Goal: Task Accomplishment & Management: Use online tool/utility

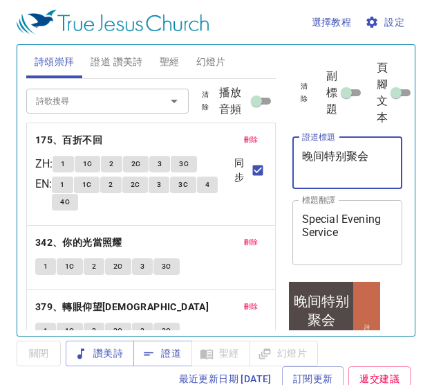
click at [376, 154] on textarea "晚间特别聚会" at bounding box center [347, 162] width 91 height 26
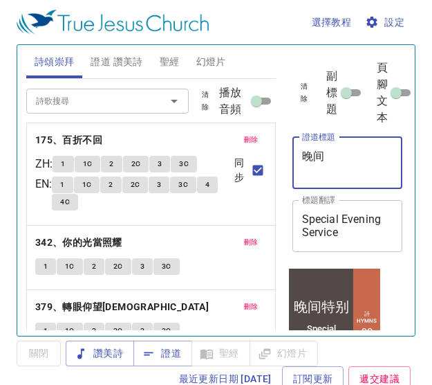
type textarea "晚"
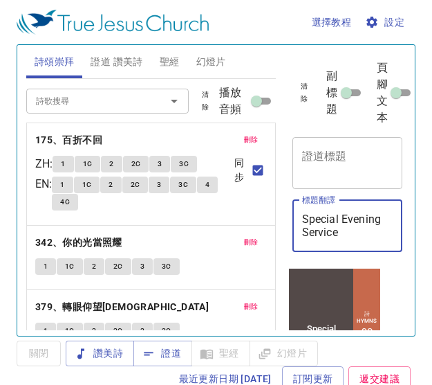
click at [381, 238] on textarea "Special Evening Service" at bounding box center [347, 225] width 91 height 26
type textarea "S"
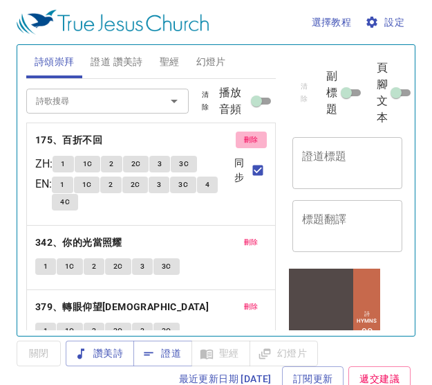
click at [244, 141] on span "刪除" at bounding box center [251, 140] width 15 height 12
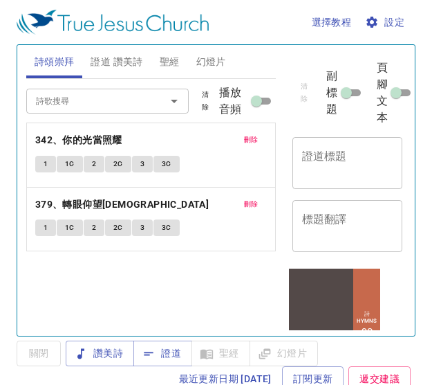
click at [234, 141] on p "342、你的光當照耀" at bounding box center [151, 139] width 232 height 17
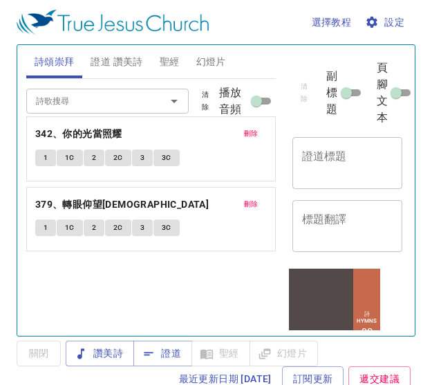
drag, startPoint x: 234, startPoint y: 141, endPoint x: 253, endPoint y: 134, distance: 20.2
click at [253, 156] on div "刪除 342、你的光當照耀 1 1C 2 2C 3 3C 刪除 379、轉眼仰望耶穌 1 1C 2 2C 3 3C" at bounding box center [151, 166] width 232 height 20
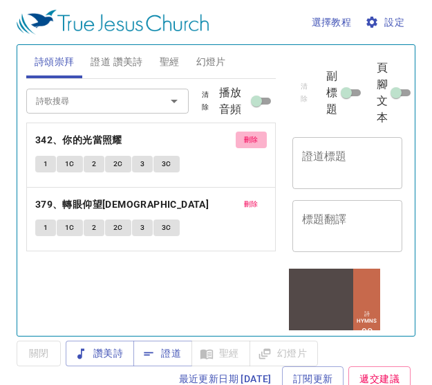
click at [253, 134] on span "刪除" at bounding box center [251, 140] width 15 height 12
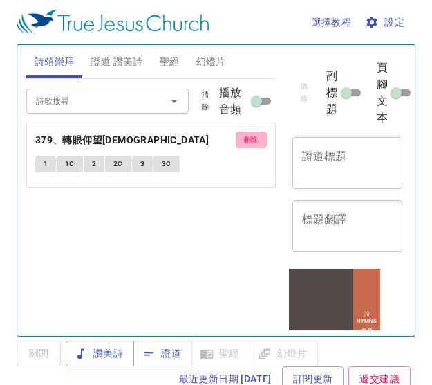
click at [253, 134] on span "刪除" at bounding box center [251, 140] width 15 height 12
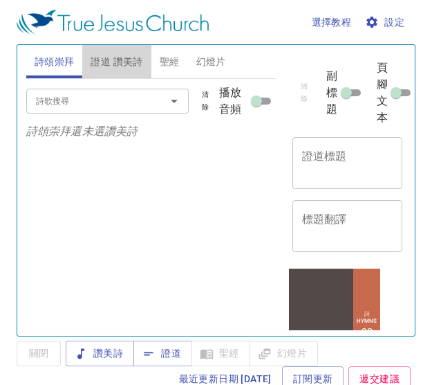
click at [115, 56] on span "證道 讚美詩" at bounding box center [117, 61] width 52 height 17
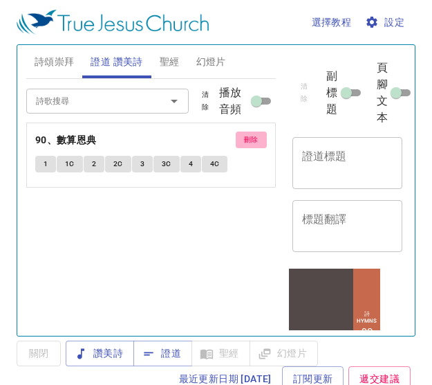
click at [251, 136] on span "刪除" at bounding box center [251, 140] width 15 height 12
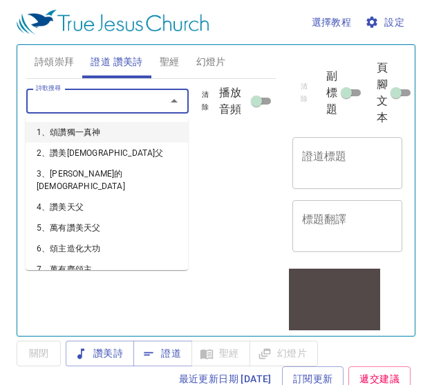
click at [120, 96] on input "詩歌搜尋" at bounding box center [86, 101] width 113 height 16
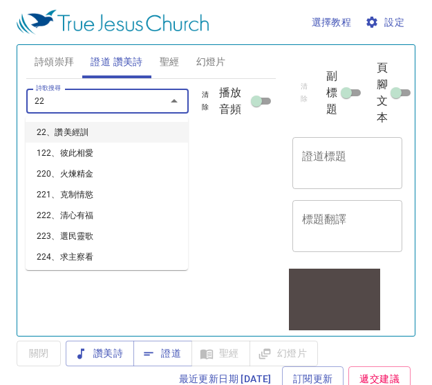
type input "225"
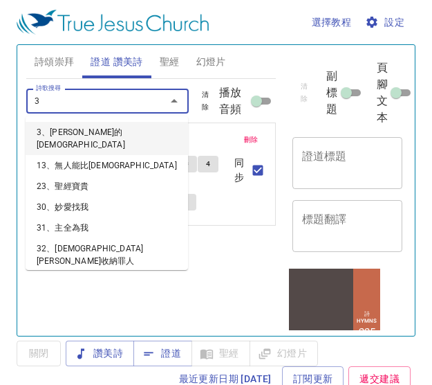
type input "37"
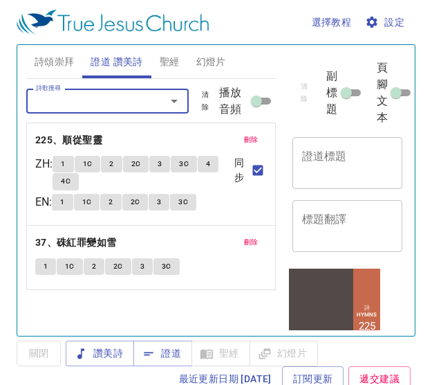
click at [328, 220] on textarea "標題翻譯" at bounding box center [347, 225] width 91 height 26
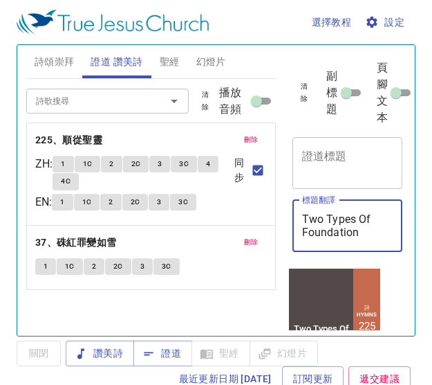
type textarea "Two Types Of Foundation"
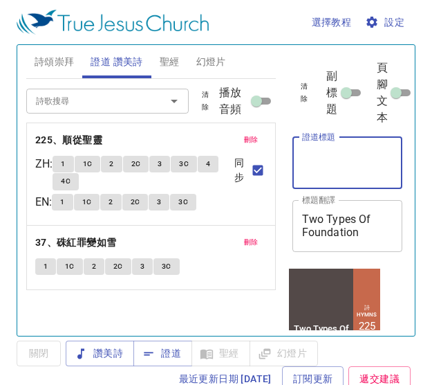
click at [347, 167] on textarea "證道標題" at bounding box center [347, 162] width 91 height 26
type textarea "两种根基"
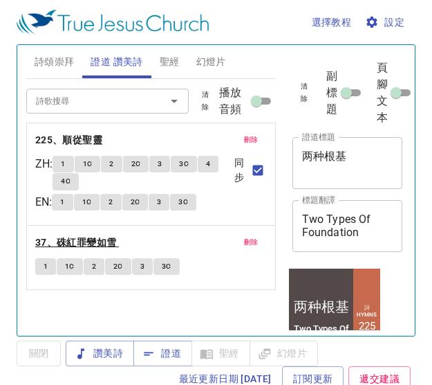
click at [70, 235] on b "37、硃紅罪變如雪" at bounding box center [76, 242] width 82 height 17
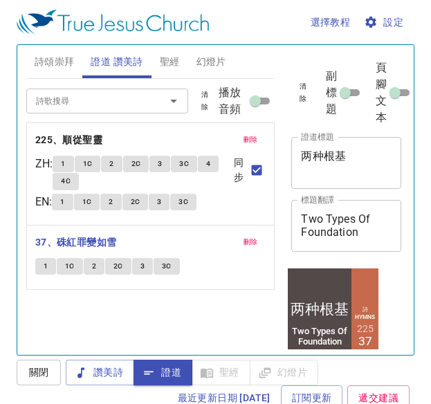
click at [139, 311] on div "詩歌搜尋 詩歌搜尋 清除 播放音頻 刪除 225、順從聖靈 ZH : 1 1C 2 2C 3 3C 4 4C EN : 1 1C 2 2C 3 3C 同步 刪…" at bounding box center [150, 211] width 249 height 264
click at [52, 57] on span "詩頌崇拜" at bounding box center [55, 61] width 40 height 17
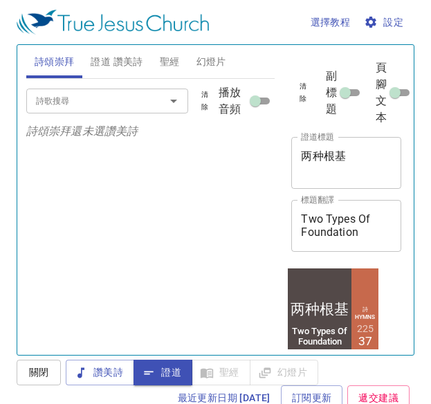
click at [64, 102] on input "詩歌搜尋" at bounding box center [86, 101] width 113 height 16
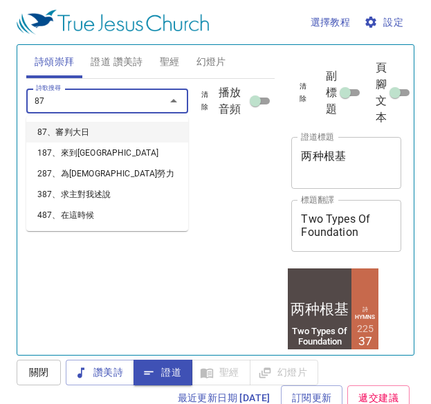
type input "87、審判大日"
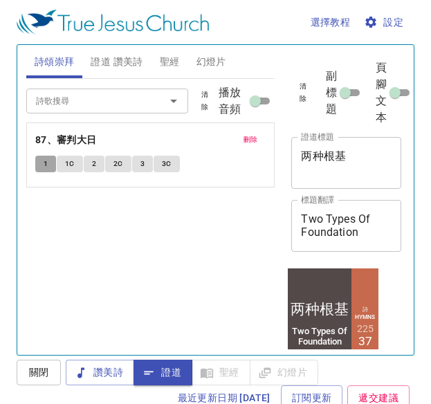
click at [48, 165] on button "1" at bounding box center [45, 164] width 21 height 17
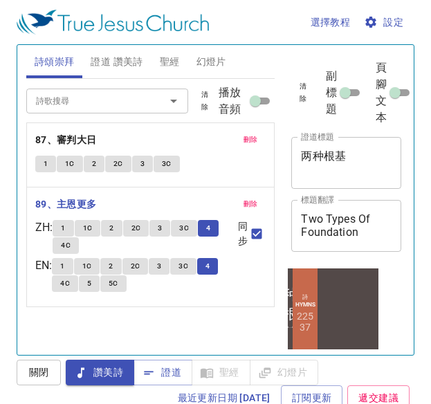
click at [71, 250] on span "4C" at bounding box center [66, 245] width 10 height 12
click at [70, 246] on span "4C" at bounding box center [66, 245] width 10 height 12
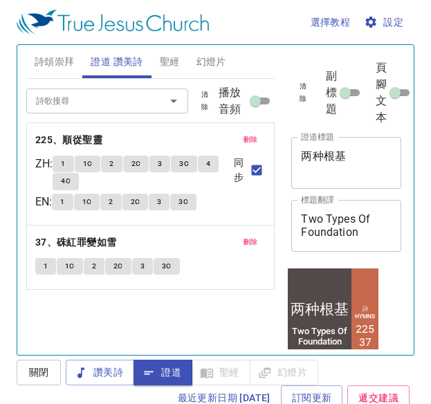
click at [74, 98] on input "詩歌搜尋" at bounding box center [86, 101] width 113 height 16
click at [102, 100] on input "詩歌搜尋" at bounding box center [86, 101] width 113 height 16
click at [126, 98] on input "詩歌搜尋" at bounding box center [86, 101] width 113 height 16
click at [70, 93] on input "詩歌搜尋" at bounding box center [86, 101] width 113 height 16
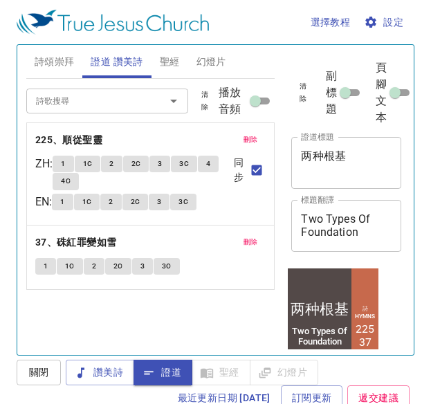
click at [251, 138] on span "刪除" at bounding box center [251, 140] width 15 height 12
click at [95, 101] on input "詩歌搜尋" at bounding box center [86, 101] width 113 height 16
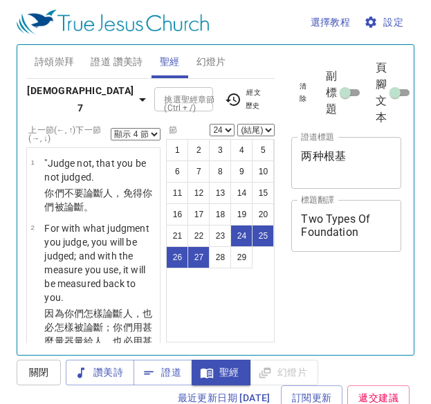
select select "4"
select select "24"
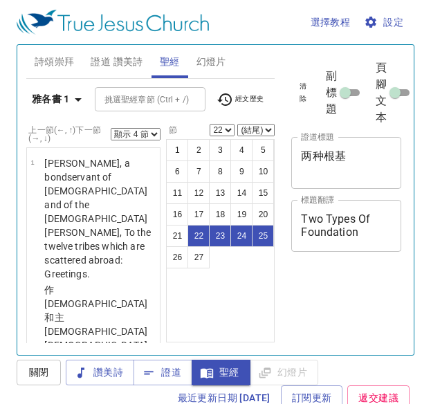
select select "4"
select select "22"
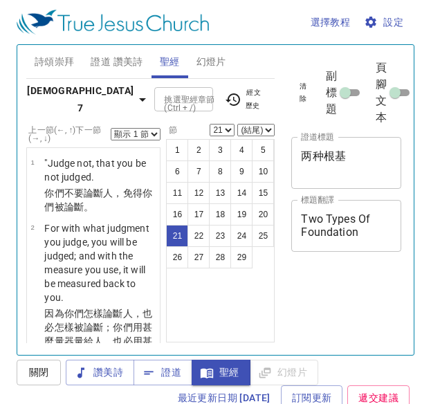
select select "21"
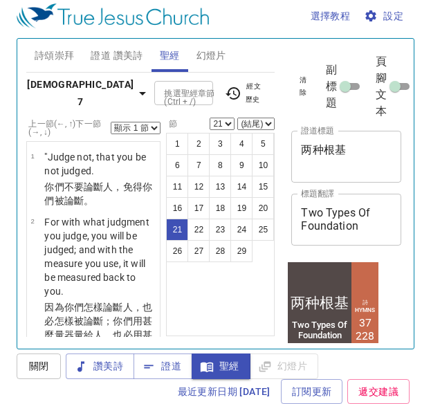
scroll to position [8, 0]
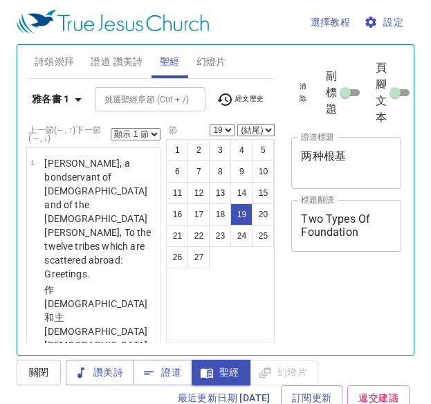
select select "19"
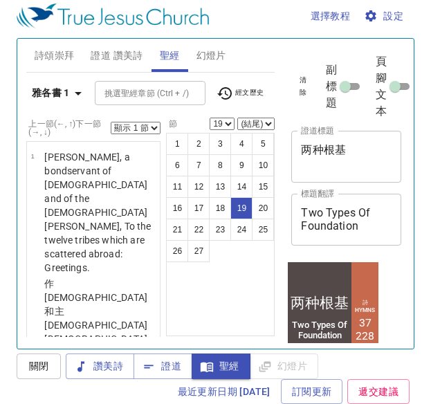
scroll to position [2264, 0]
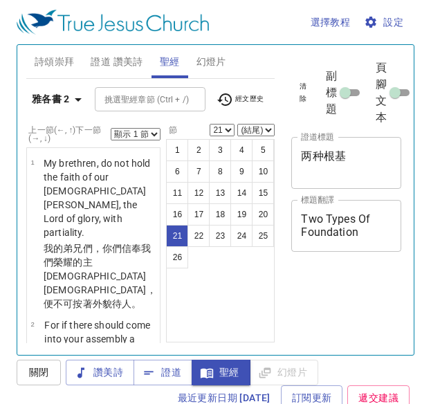
select select "21"
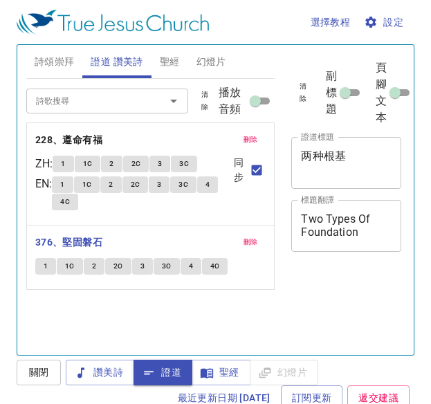
scroll to position [6, 0]
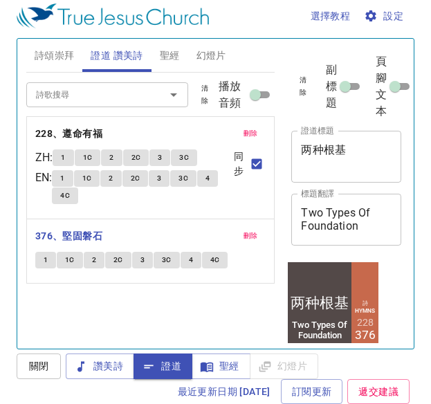
click at [47, 259] on span "1" at bounding box center [46, 260] width 4 height 12
click at [38, 258] on button "1" at bounding box center [45, 260] width 21 height 17
click at [74, 257] on span "1C" at bounding box center [70, 260] width 10 height 12
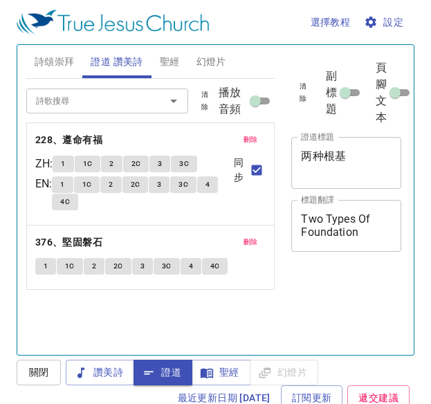
scroll to position [6, 0]
